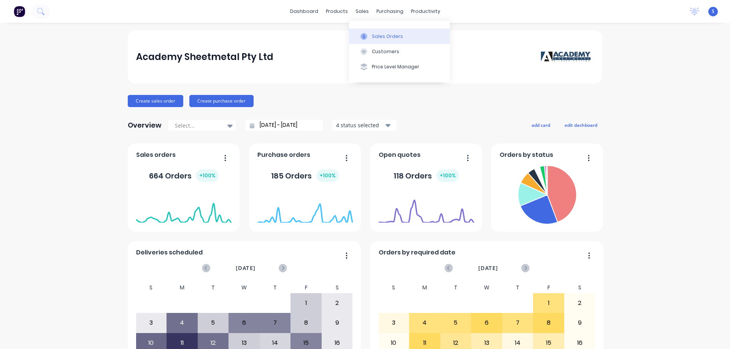
click at [382, 34] on div "Sales Orders" at bounding box center [387, 36] width 31 height 7
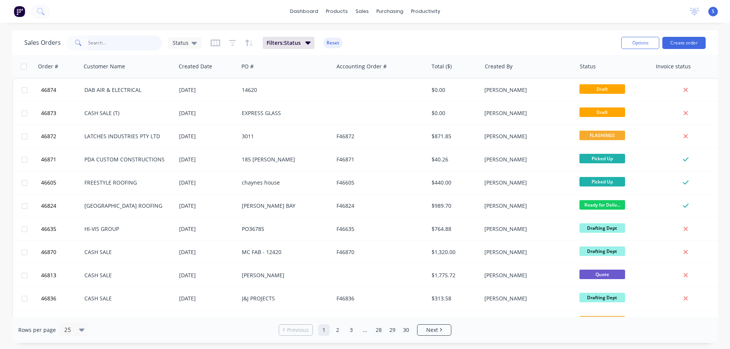
click at [103, 49] on input "text" at bounding box center [125, 42] width 74 height 15
type input "[PERSON_NAME]"
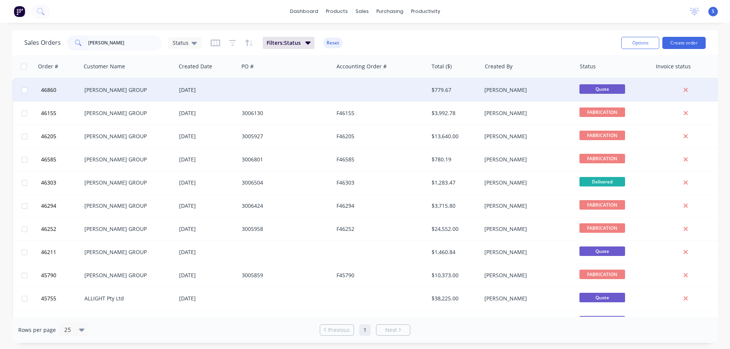
click at [165, 92] on div "[PERSON_NAME] GROUP" at bounding box center [126, 90] width 84 height 8
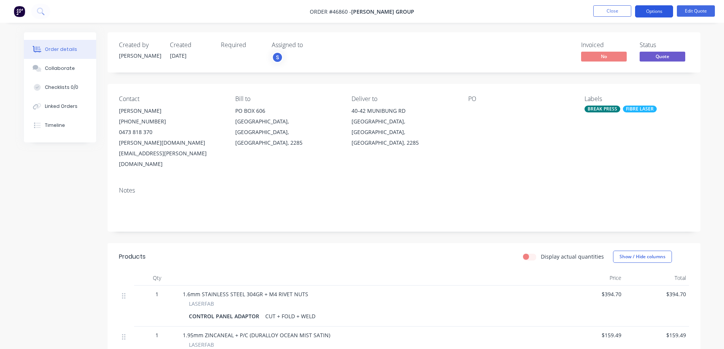
click at [653, 14] on button "Options" at bounding box center [654, 11] width 38 height 12
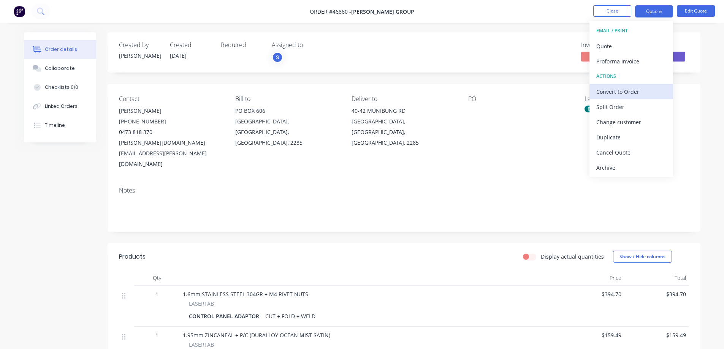
click at [621, 91] on div "Convert to Order" at bounding box center [632, 91] width 70 height 11
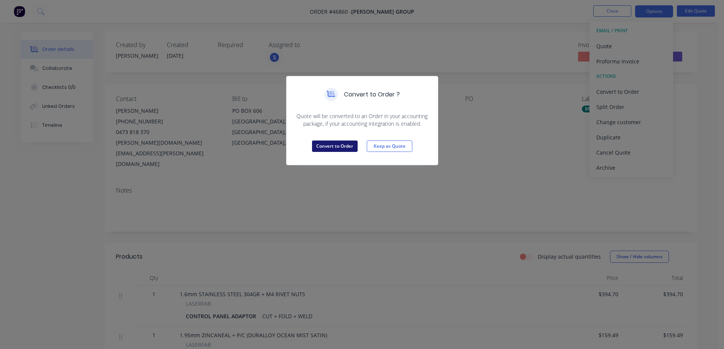
click at [330, 146] on button "Convert to Order" at bounding box center [335, 146] width 46 height 11
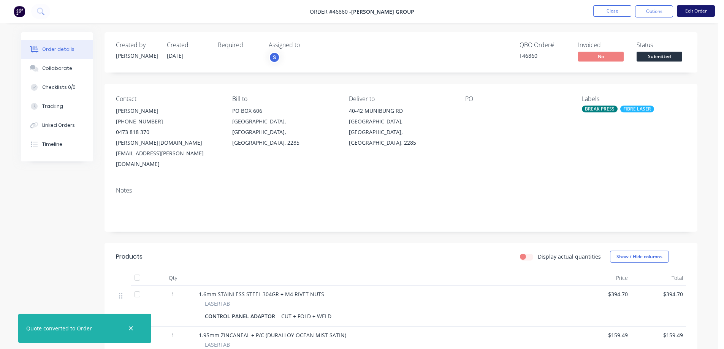
click at [696, 9] on button "Edit Order" at bounding box center [696, 10] width 38 height 11
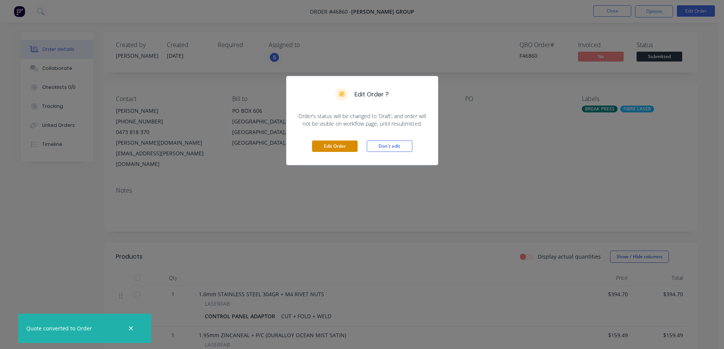
click at [335, 146] on button "Edit Order" at bounding box center [335, 146] width 46 height 11
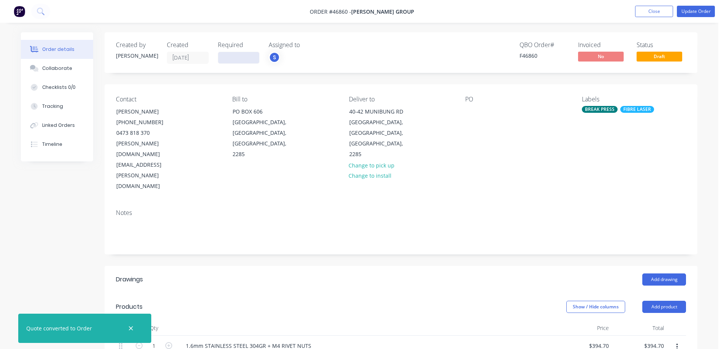
click at [232, 59] on input at bounding box center [238, 57] width 41 height 11
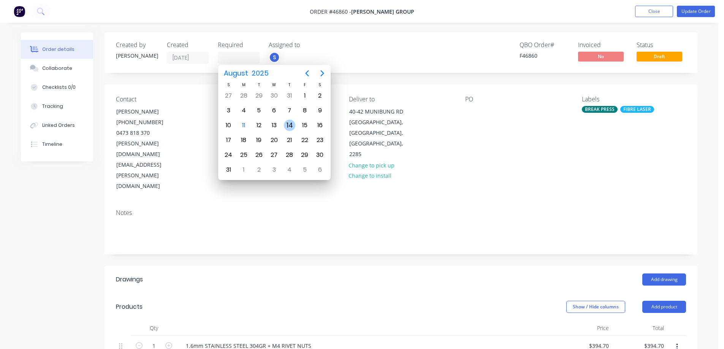
click at [289, 123] on div "14" at bounding box center [289, 125] width 11 height 11
type input "[DATE]"
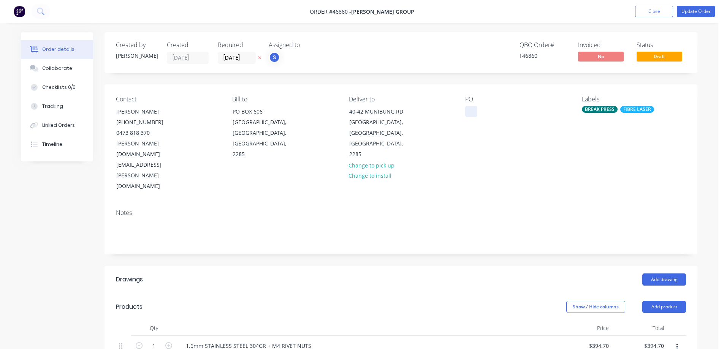
click at [473, 113] on div at bounding box center [471, 111] width 12 height 11
paste div
click at [444, 73] on div "Created by [PERSON_NAME] Created [DATE] Required [DATE] Assigned to S QBO Order…" at bounding box center [401, 345] width 593 height 627
click at [640, 108] on div "FIBRE LASER" at bounding box center [638, 109] width 34 height 7
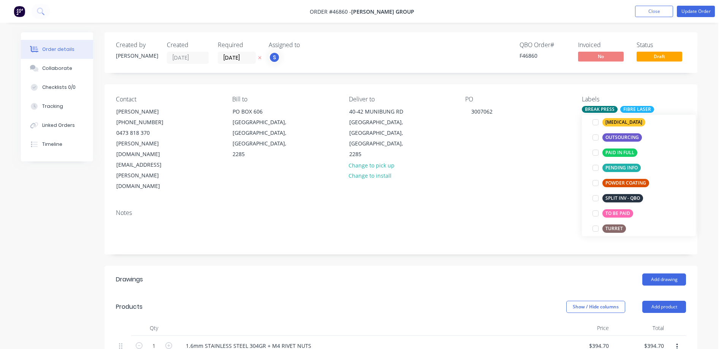
scroll to position [152, 0]
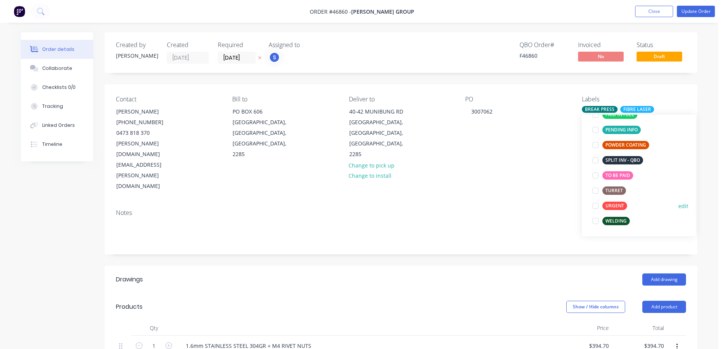
click at [615, 207] on div "URGENT" at bounding box center [615, 206] width 25 height 8
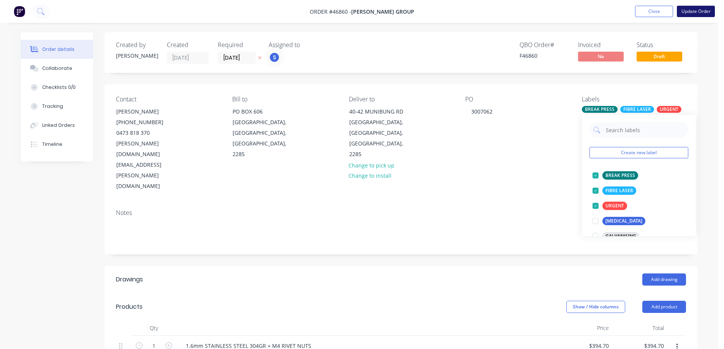
click at [699, 11] on button "Update Order" at bounding box center [696, 11] width 38 height 11
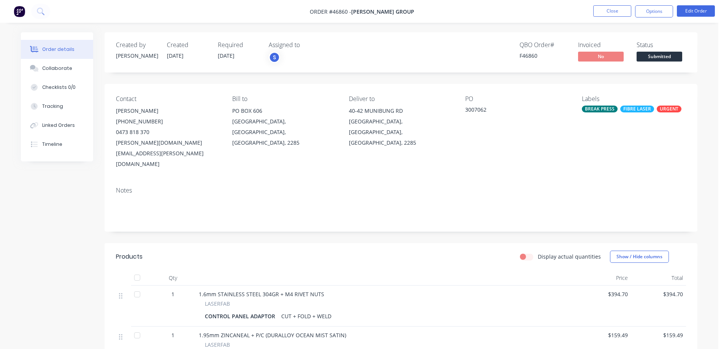
click at [657, 62] on button "Submitted" at bounding box center [660, 57] width 46 height 11
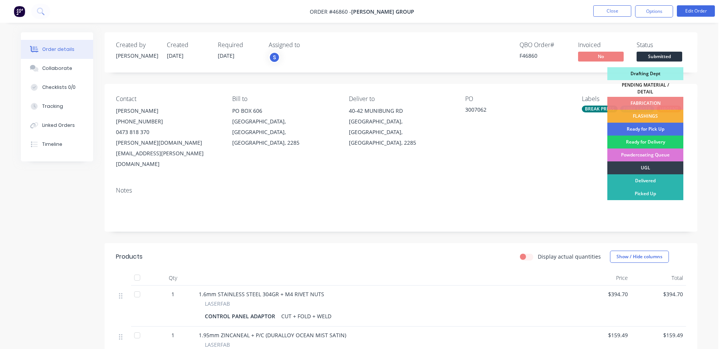
click at [650, 73] on div "Drafting Dept" at bounding box center [646, 73] width 76 height 13
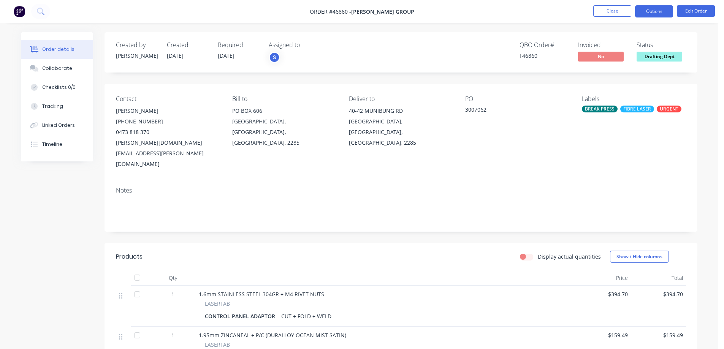
click at [643, 11] on button "Options" at bounding box center [654, 11] width 38 height 12
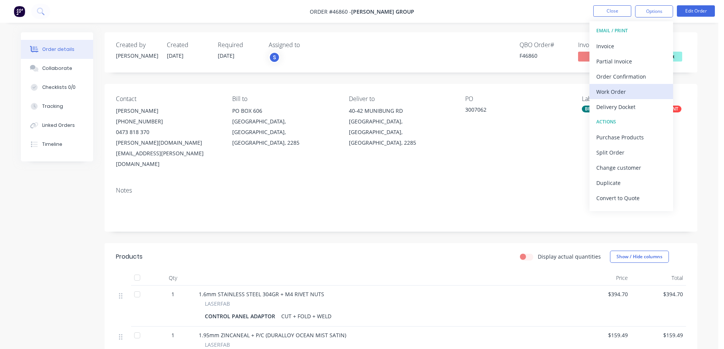
click at [616, 90] on div "Work Order" at bounding box center [632, 91] width 70 height 11
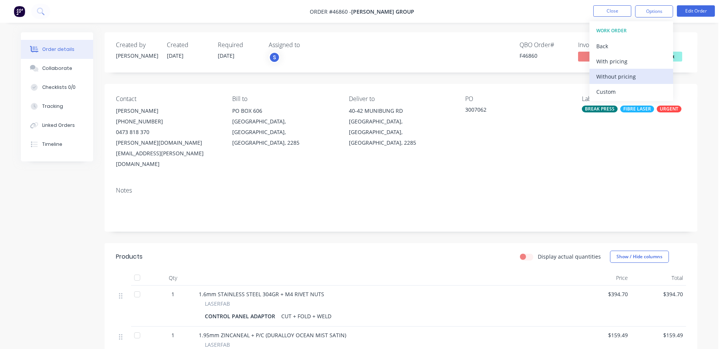
click at [616, 76] on div "Without pricing" at bounding box center [632, 76] width 70 height 11
